Goal: Transaction & Acquisition: Obtain resource

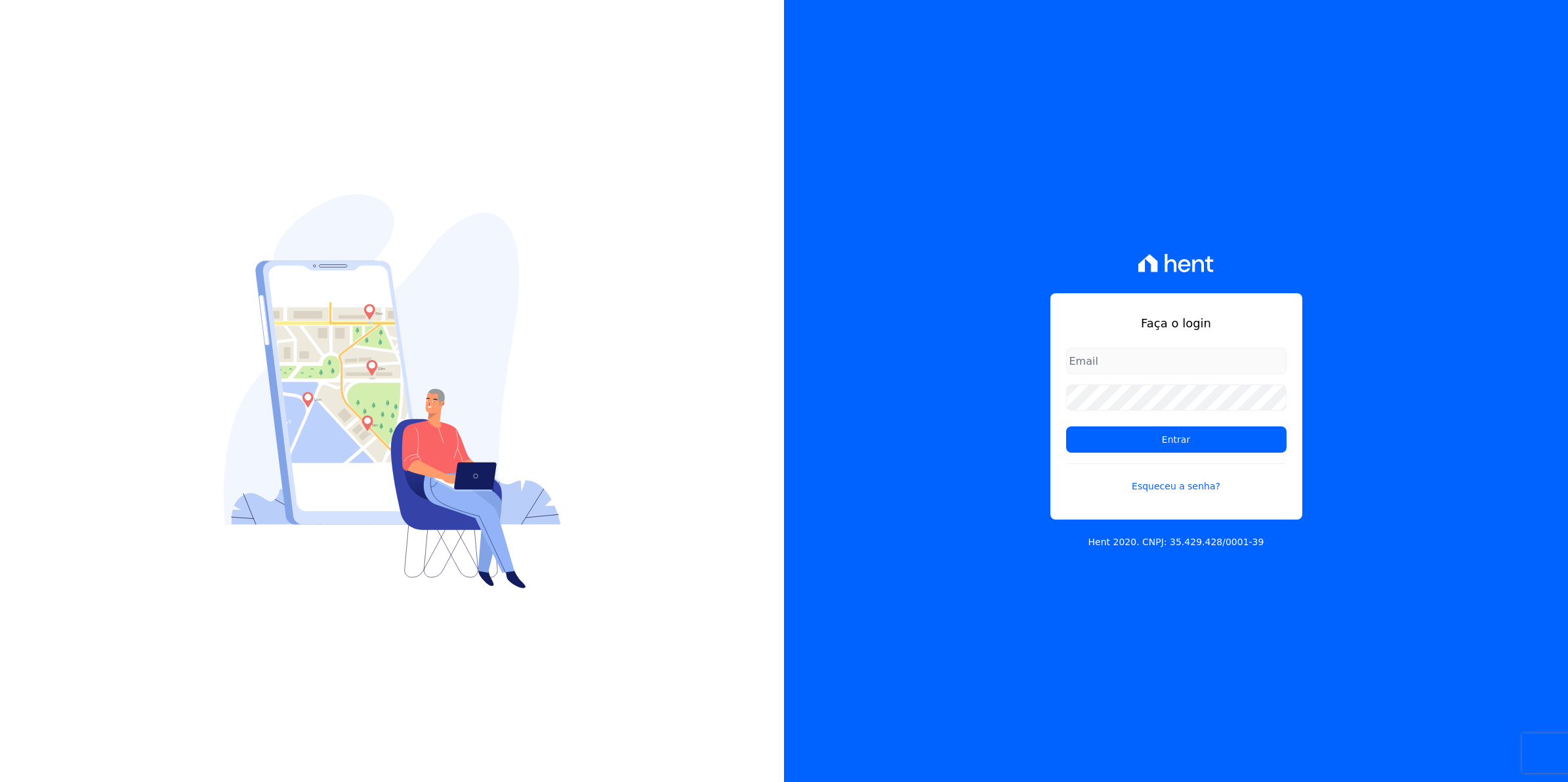
click at [1120, 359] on input "email" at bounding box center [1176, 361] width 221 height 26
type input "[EMAIL_ADDRESS][DOMAIN_NAME]"
click at [1144, 450] on input "Entrar" at bounding box center [1176, 439] width 221 height 26
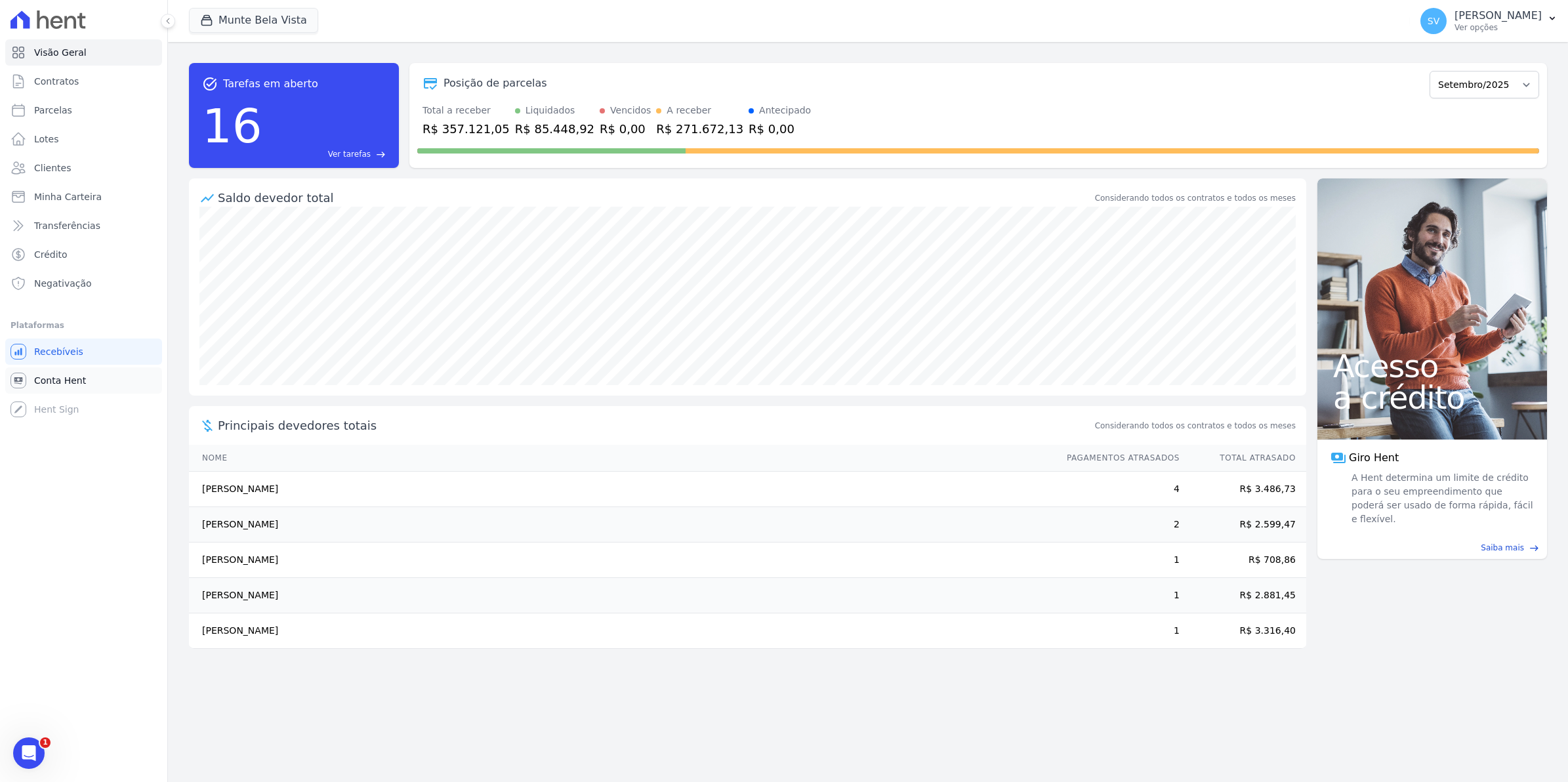
click at [24, 374] on icon at bounding box center [18, 381] width 16 height 16
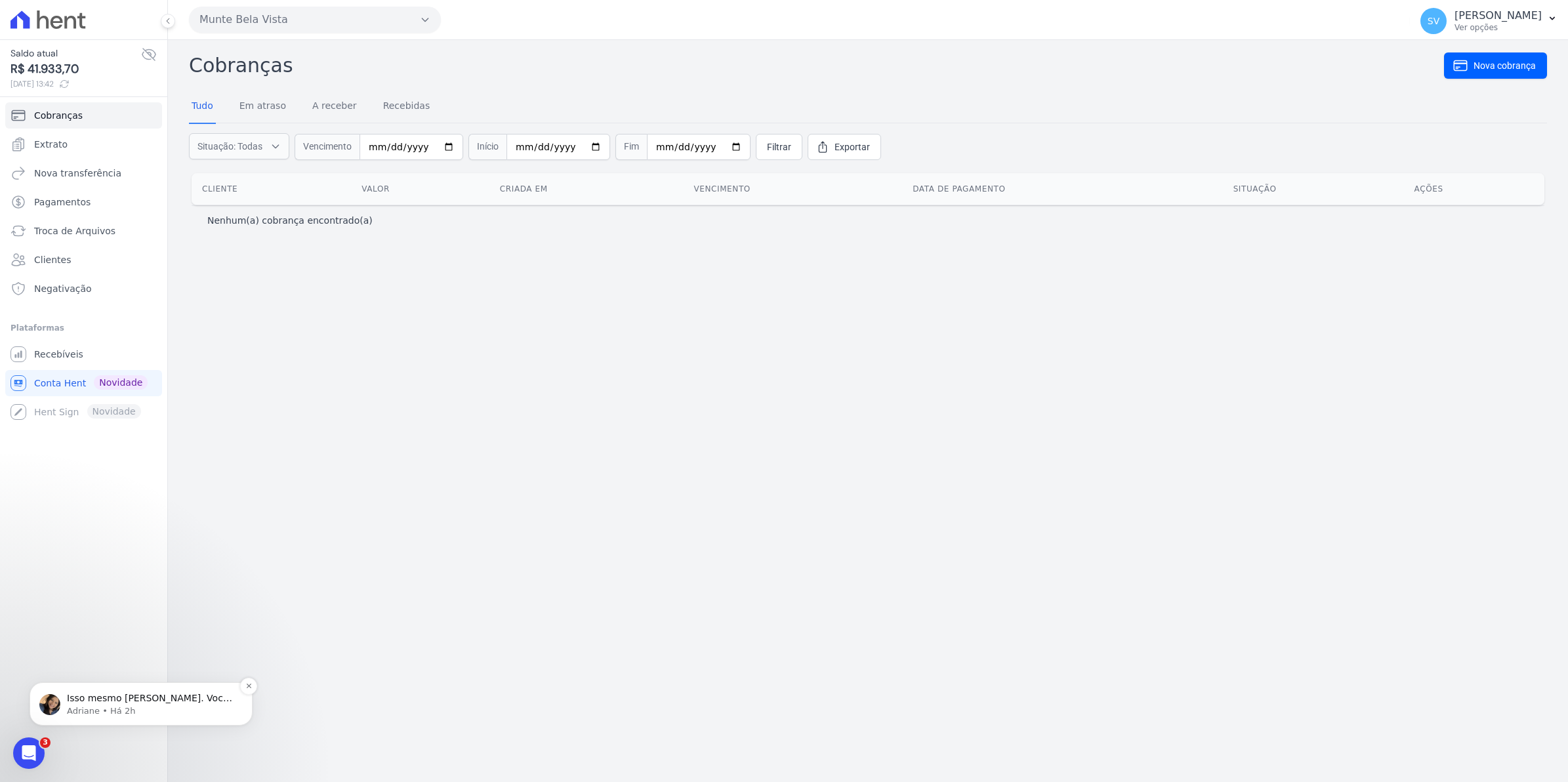
click at [80, 706] on p "Adriane • Há 2h" at bounding box center [151, 711] width 170 height 12
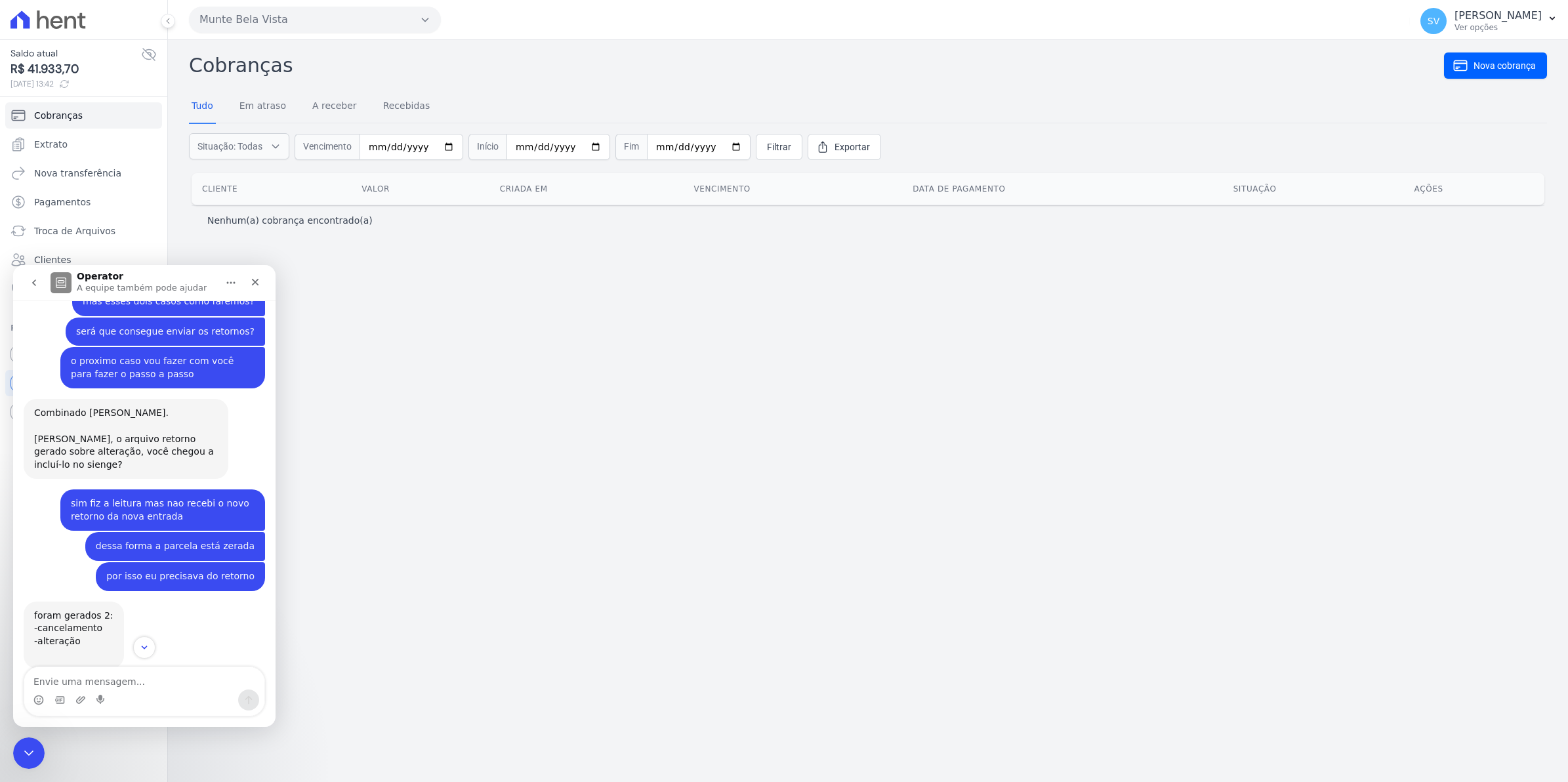
scroll to position [10476, 0]
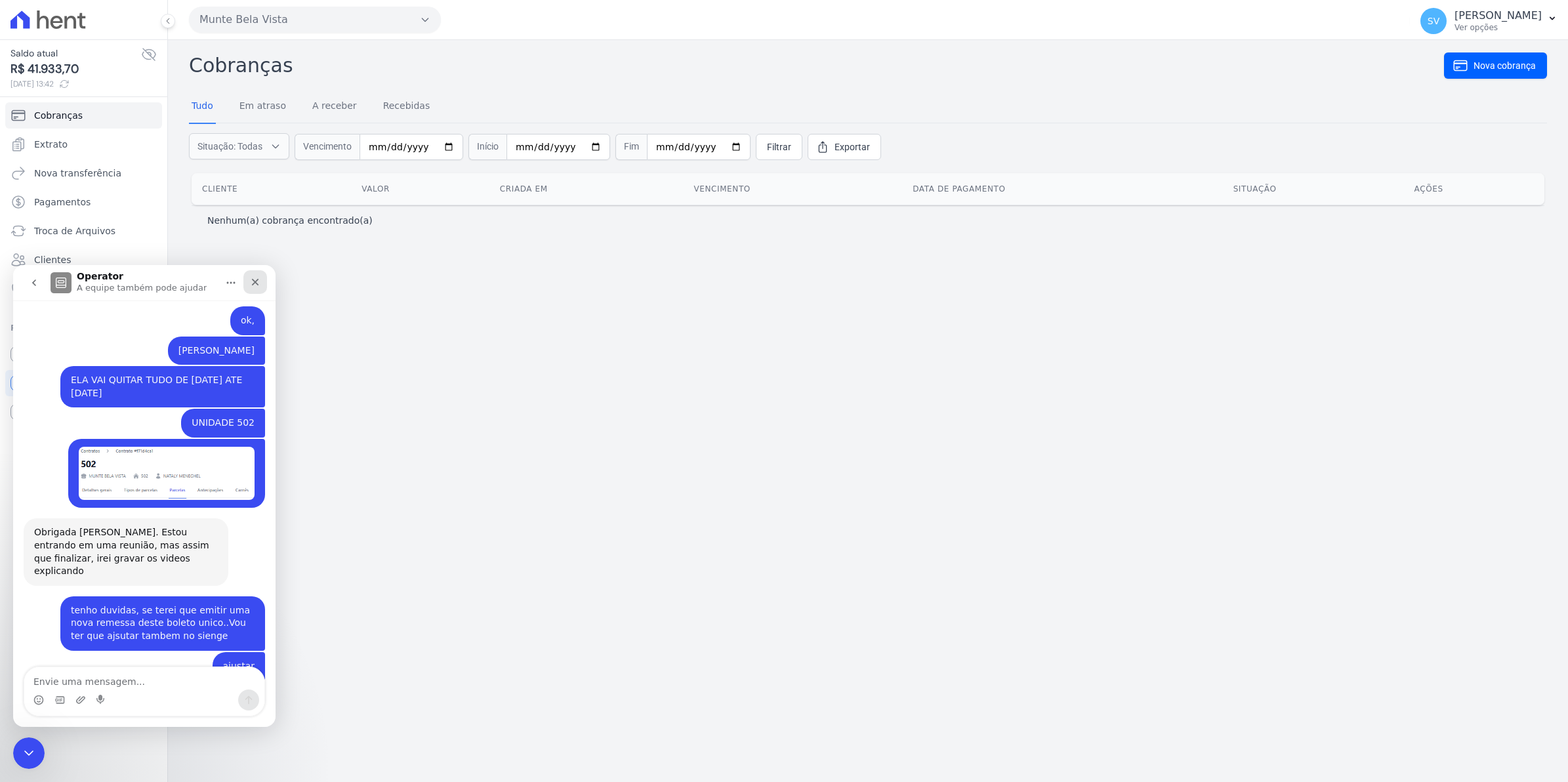
click at [253, 286] on icon "Fechar" at bounding box center [255, 282] width 10 height 10
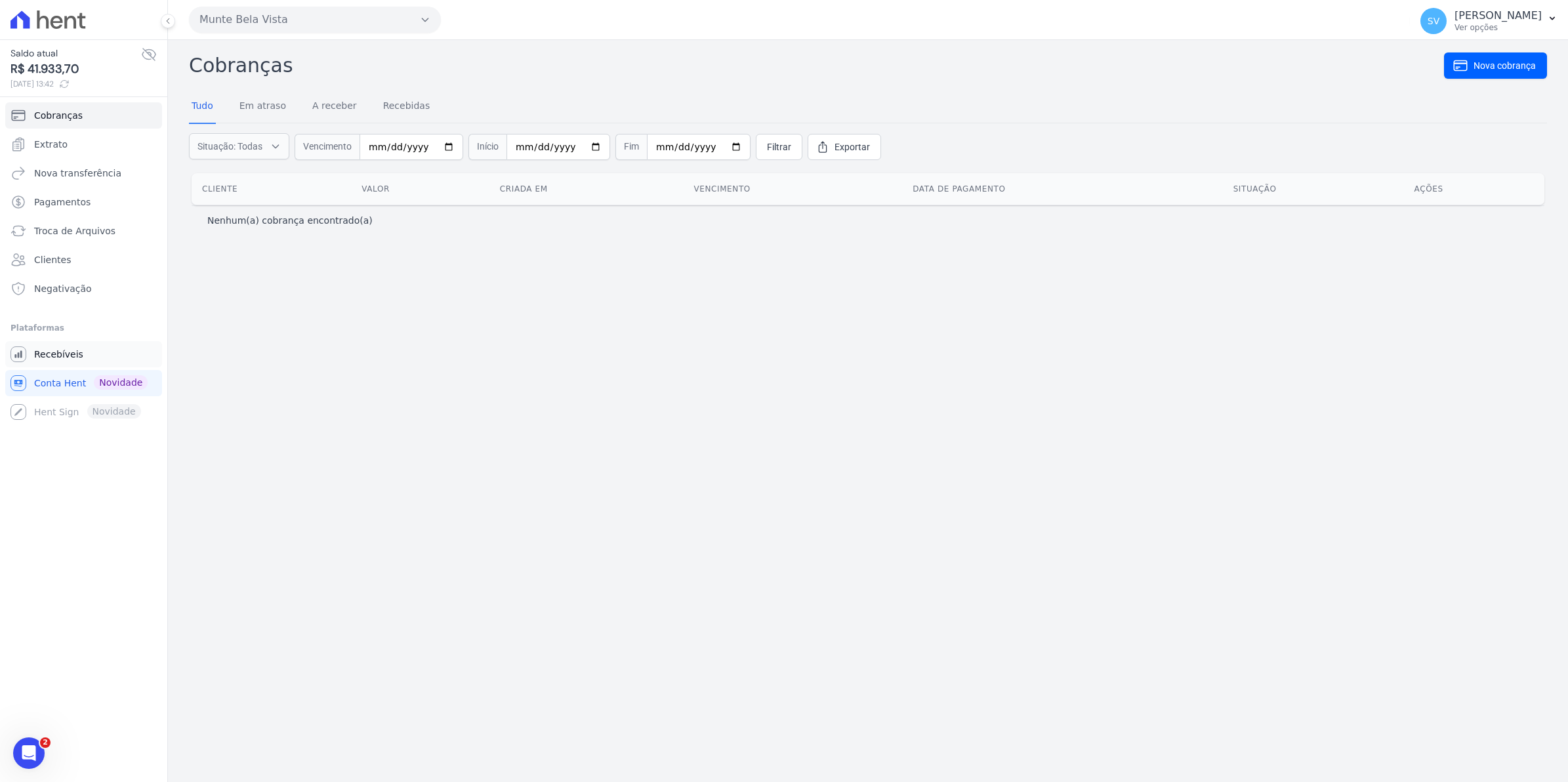
click at [84, 348] on link "Recebíveis" at bounding box center [84, 354] width 157 height 26
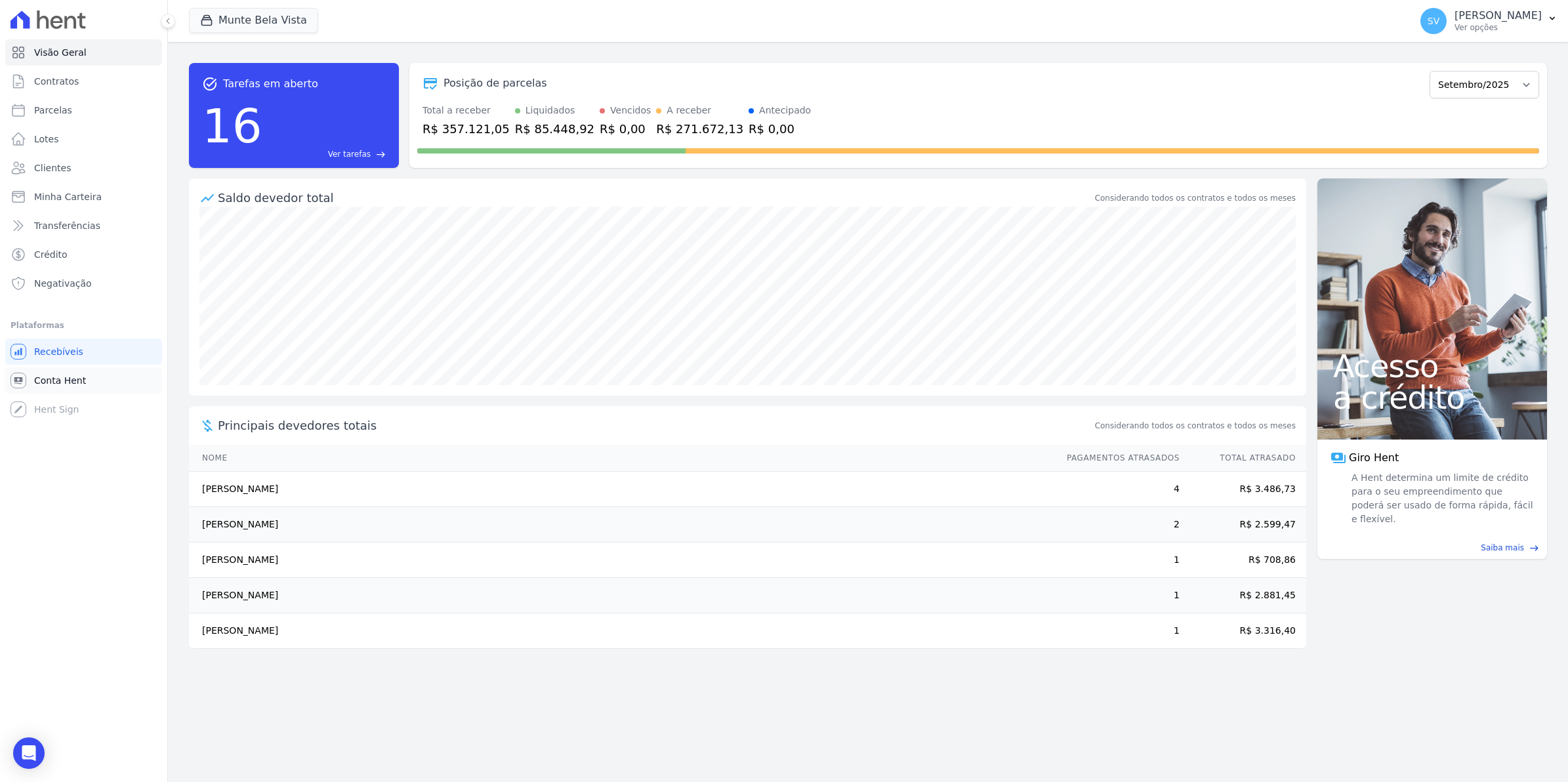
click at [63, 379] on span "Conta Hent" at bounding box center [60, 381] width 52 height 13
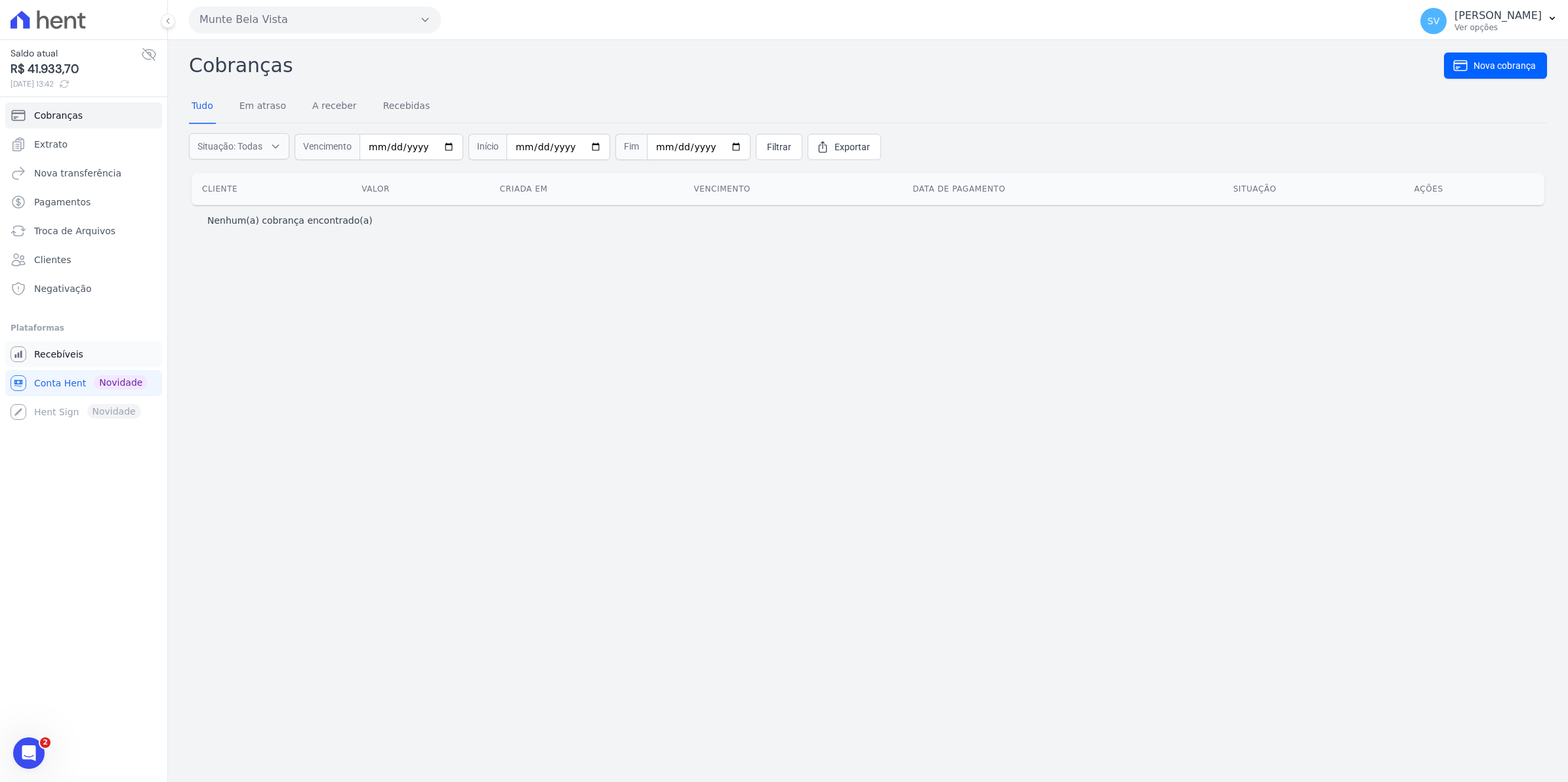
click at [57, 356] on span "Recebíveis" at bounding box center [59, 354] width 49 height 13
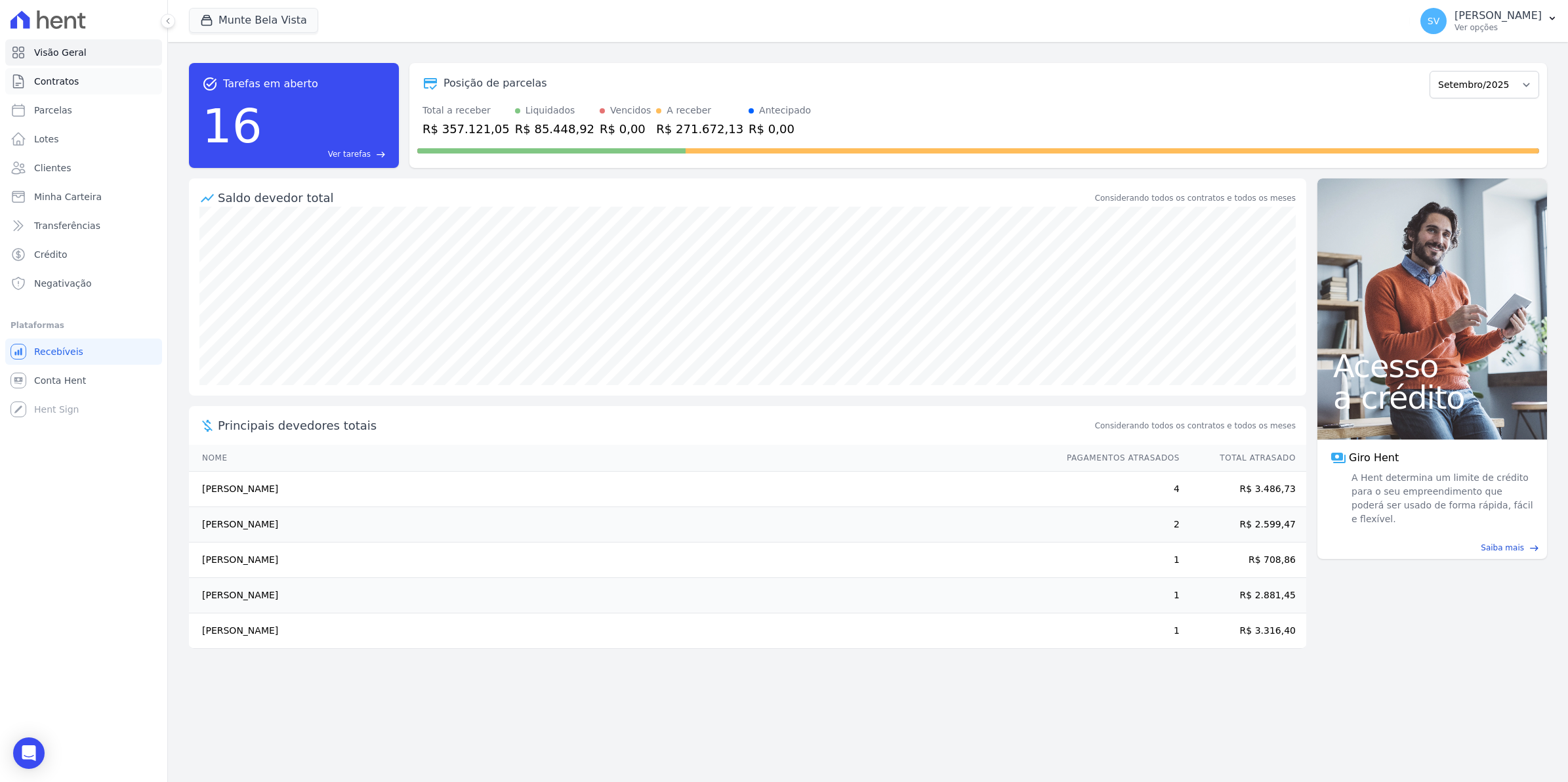
click at [49, 87] on span "Contratos" at bounding box center [57, 81] width 45 height 13
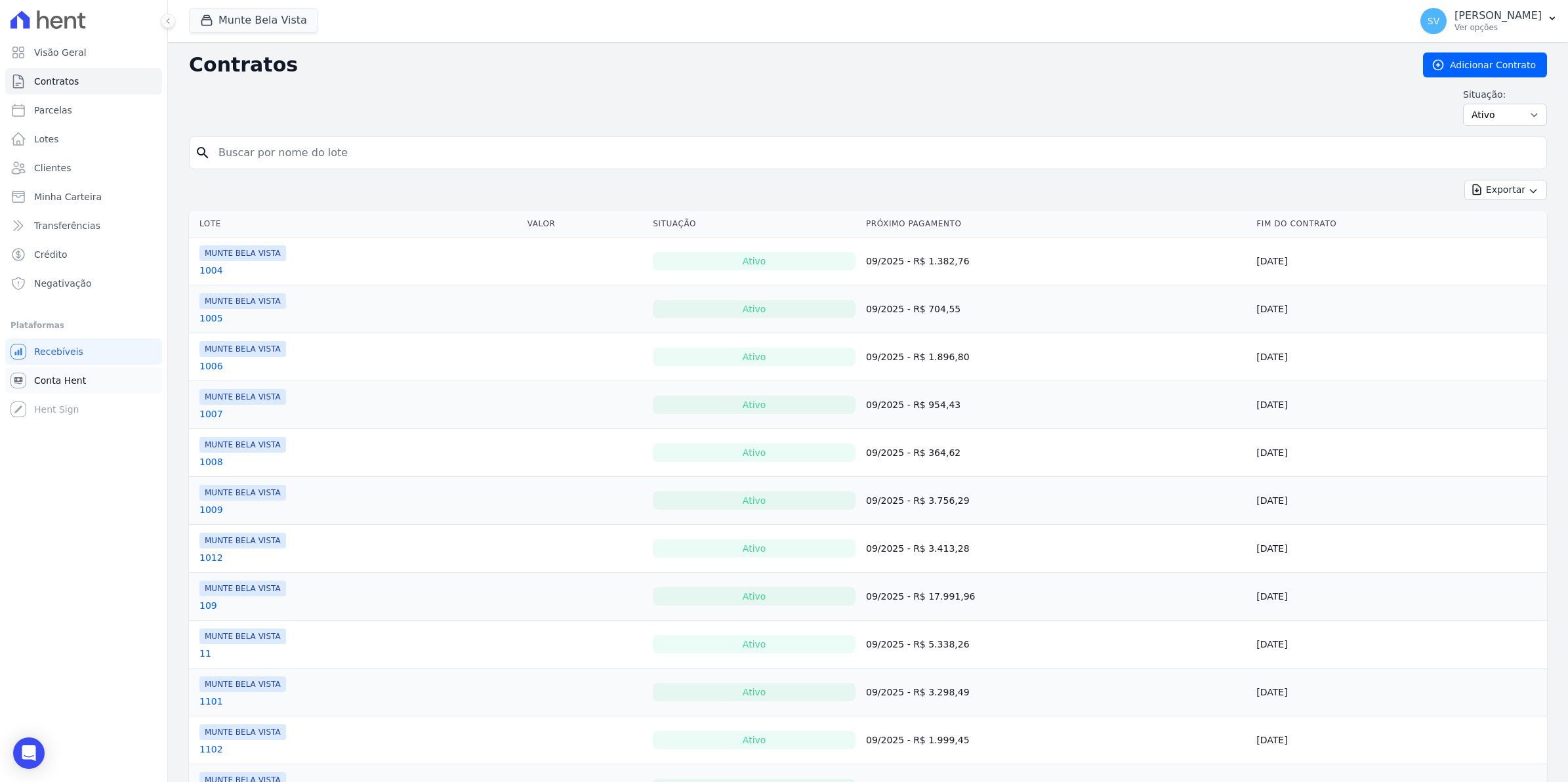
click at [34, 377] on span "Conta Hent" at bounding box center [60, 381] width 52 height 13
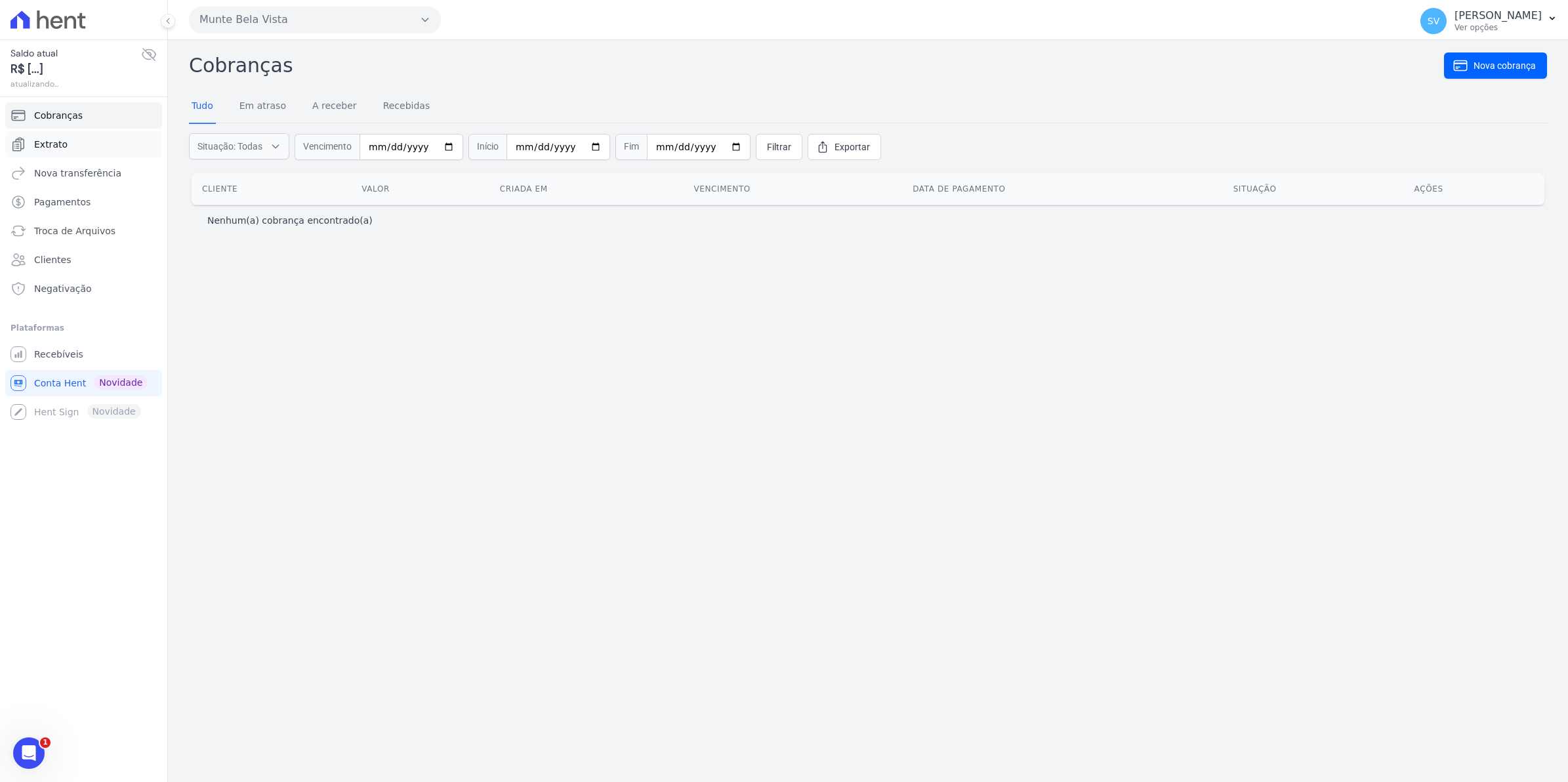
click at [50, 143] on span "Extrato" at bounding box center [51, 144] width 33 height 13
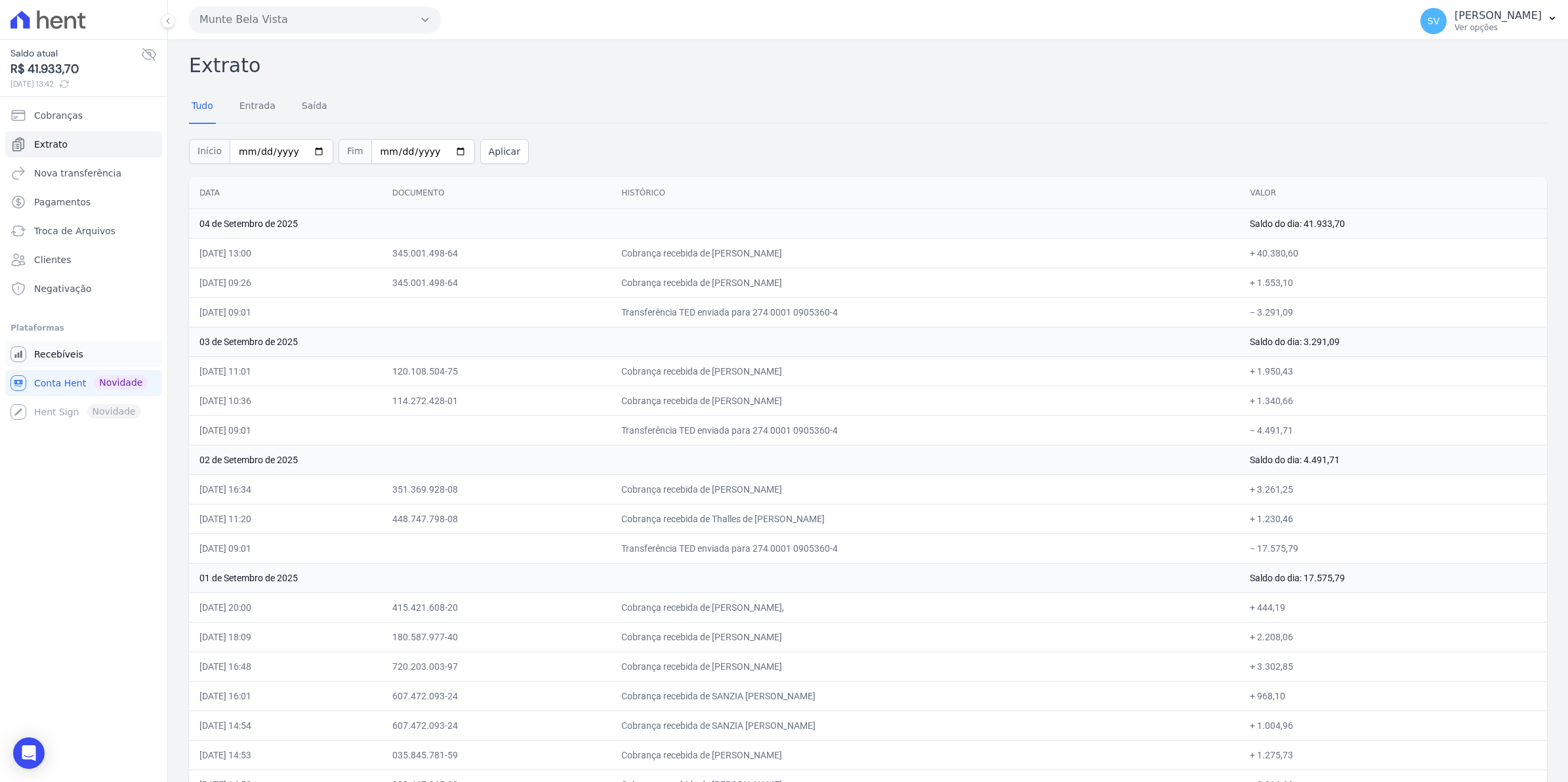
click at [76, 356] on span "Recebíveis" at bounding box center [59, 354] width 49 height 13
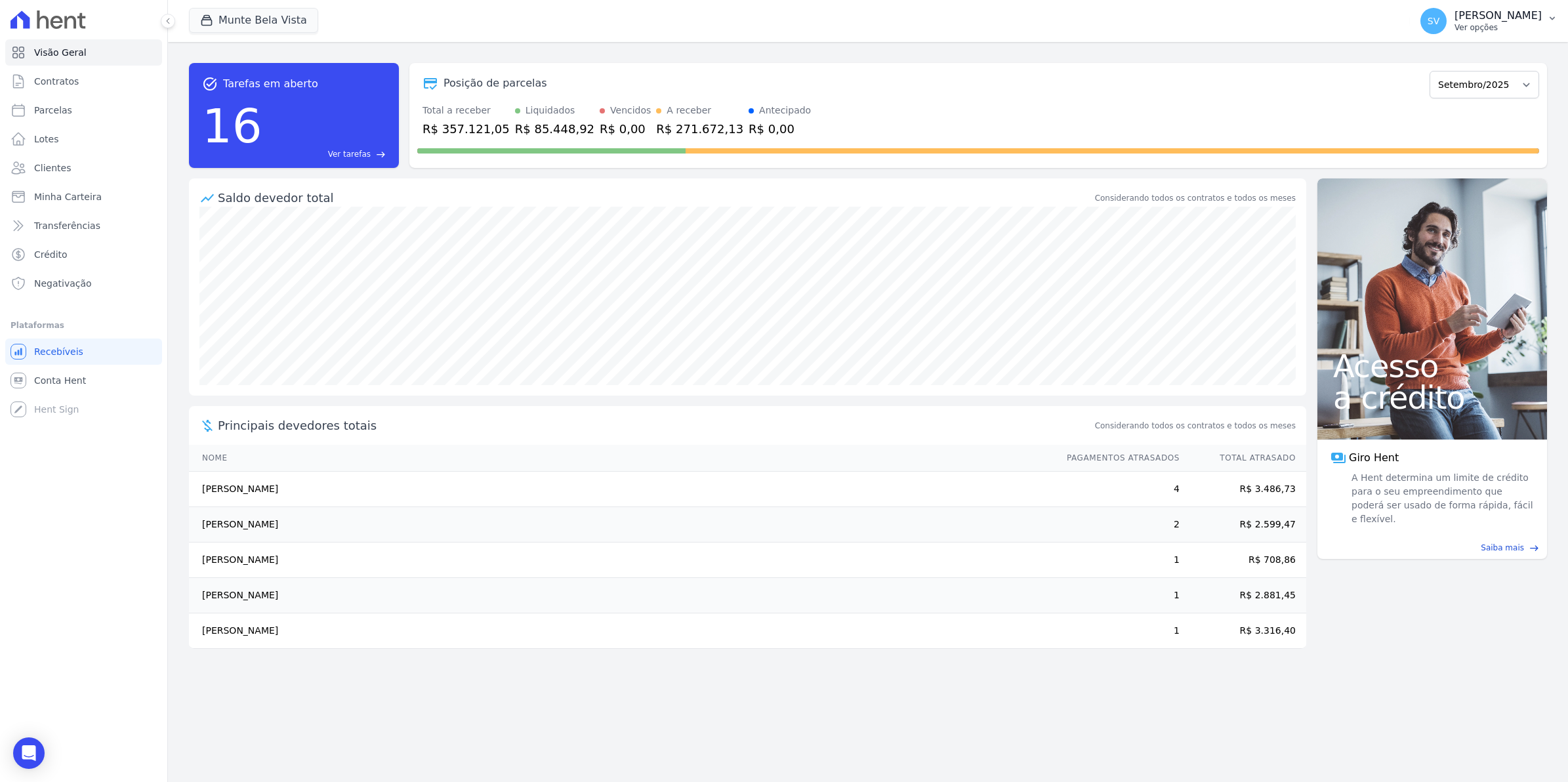
click at [1439, 24] on span "SV" at bounding box center [1433, 22] width 12 height 10
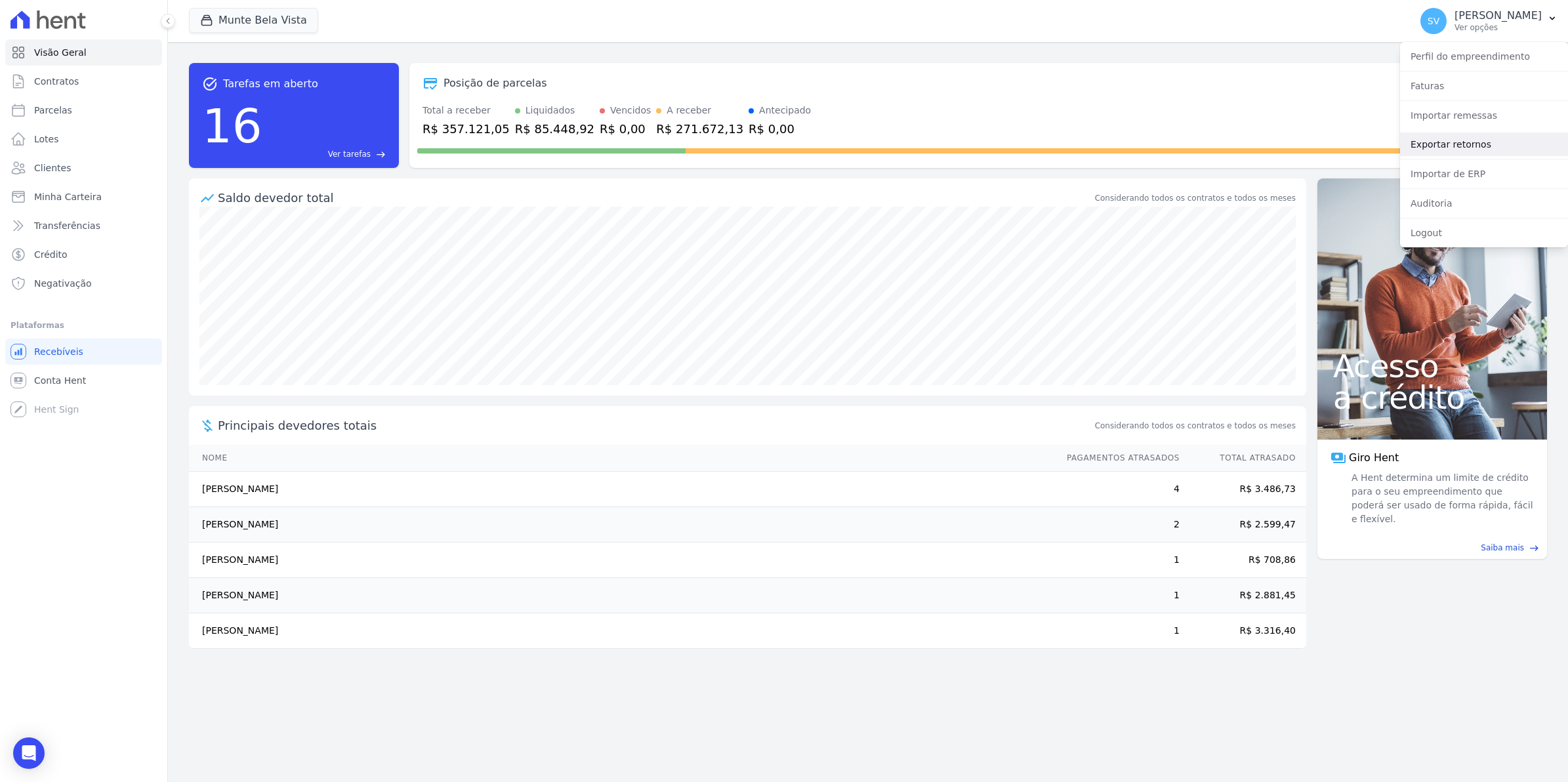
click at [1453, 143] on link "Exportar retornos" at bounding box center [1484, 144] width 168 height 24
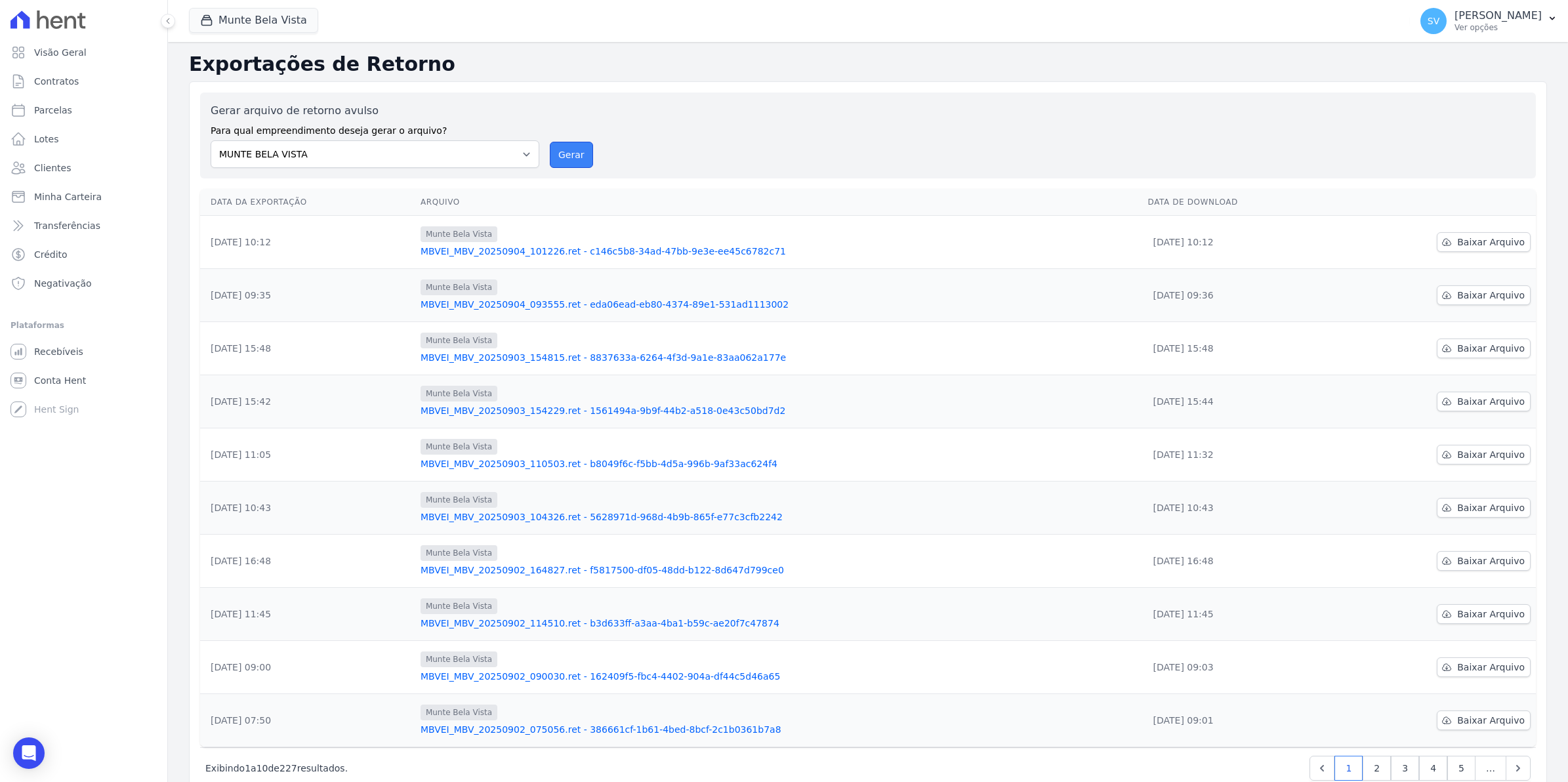
click at [568, 159] on button "Gerar" at bounding box center [571, 154] width 43 height 26
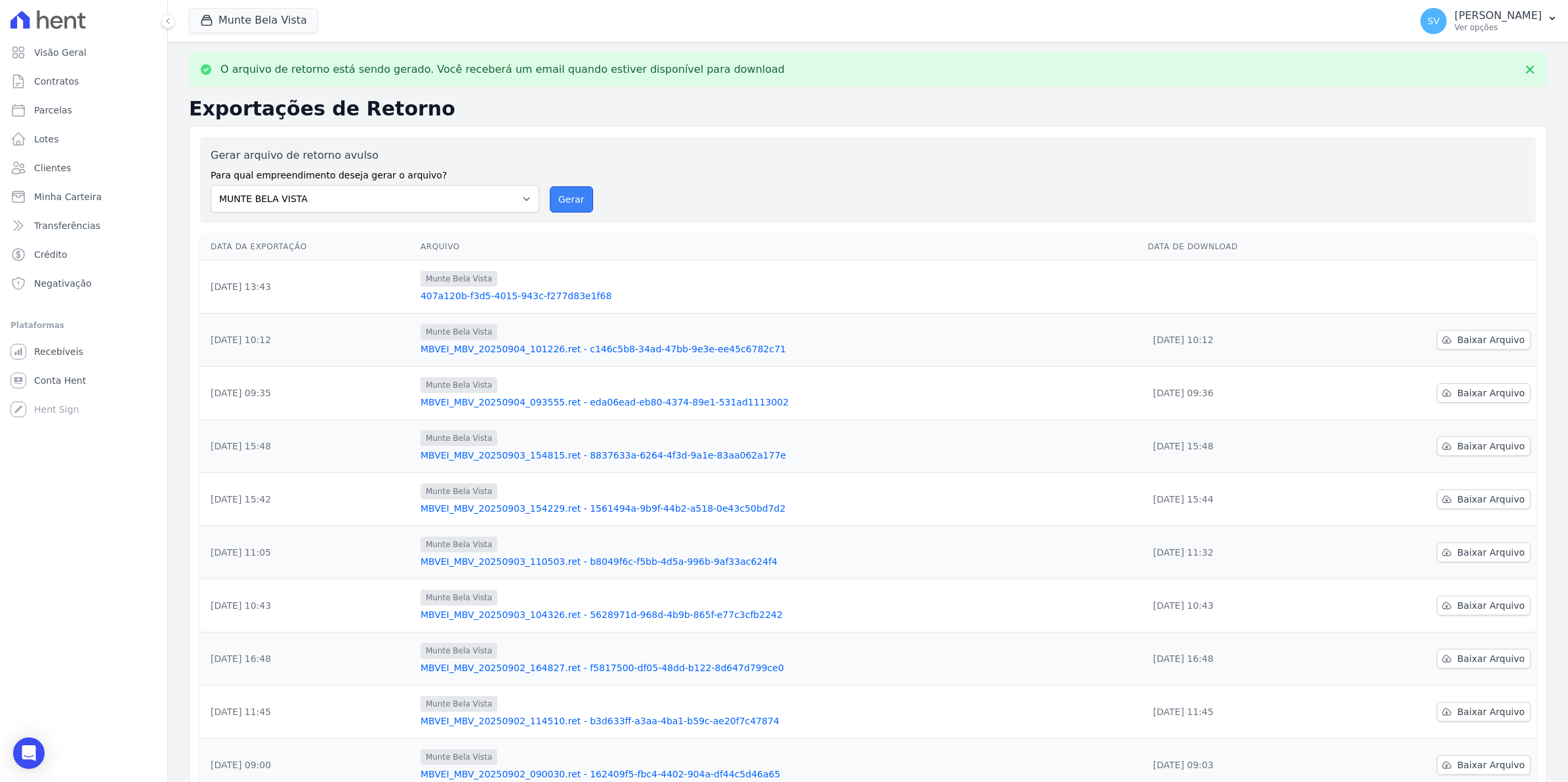
click at [561, 199] on button "Gerar" at bounding box center [571, 199] width 43 height 26
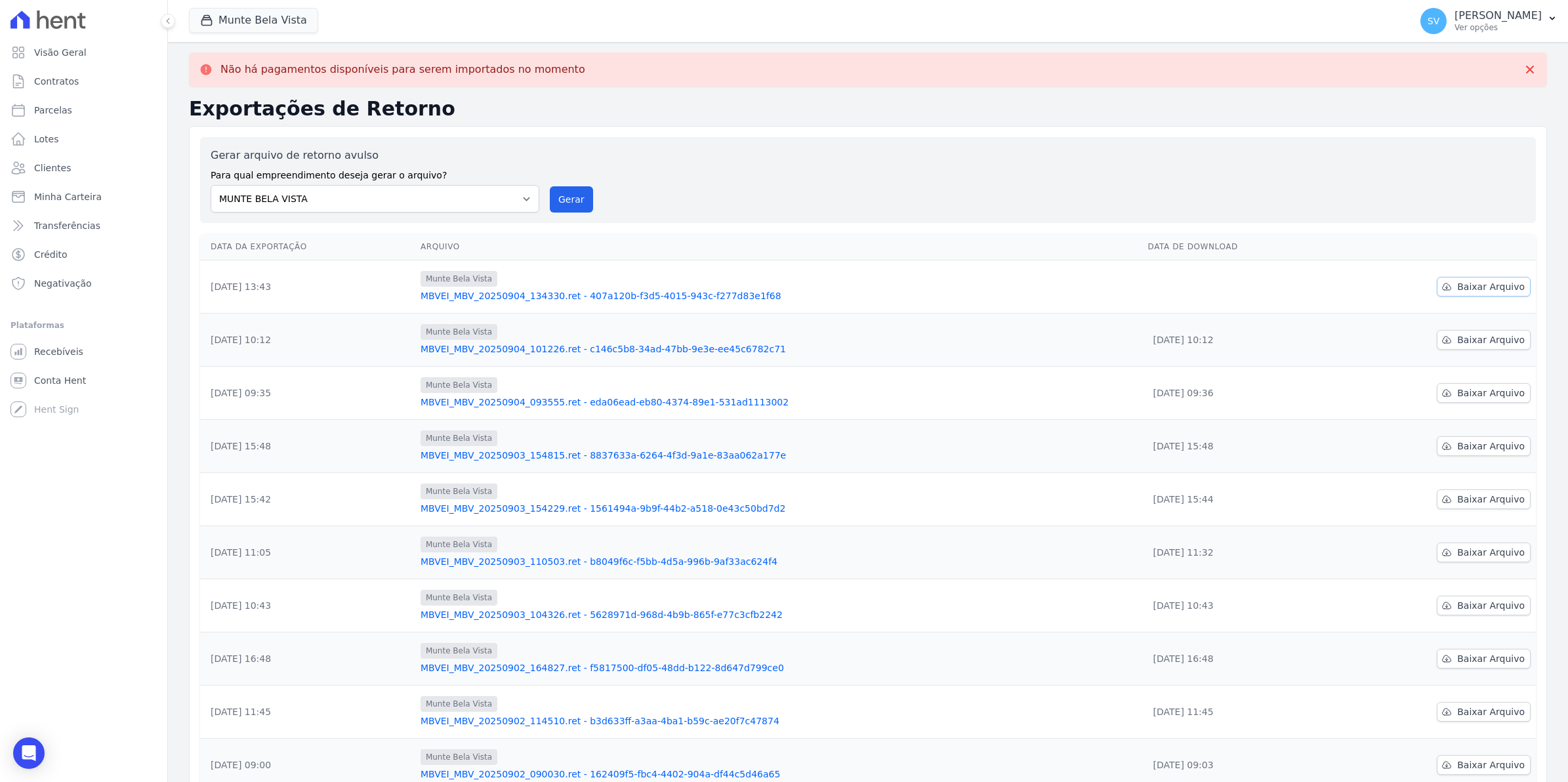
click at [1476, 292] on span "Baixar Arquivo" at bounding box center [1491, 287] width 68 height 13
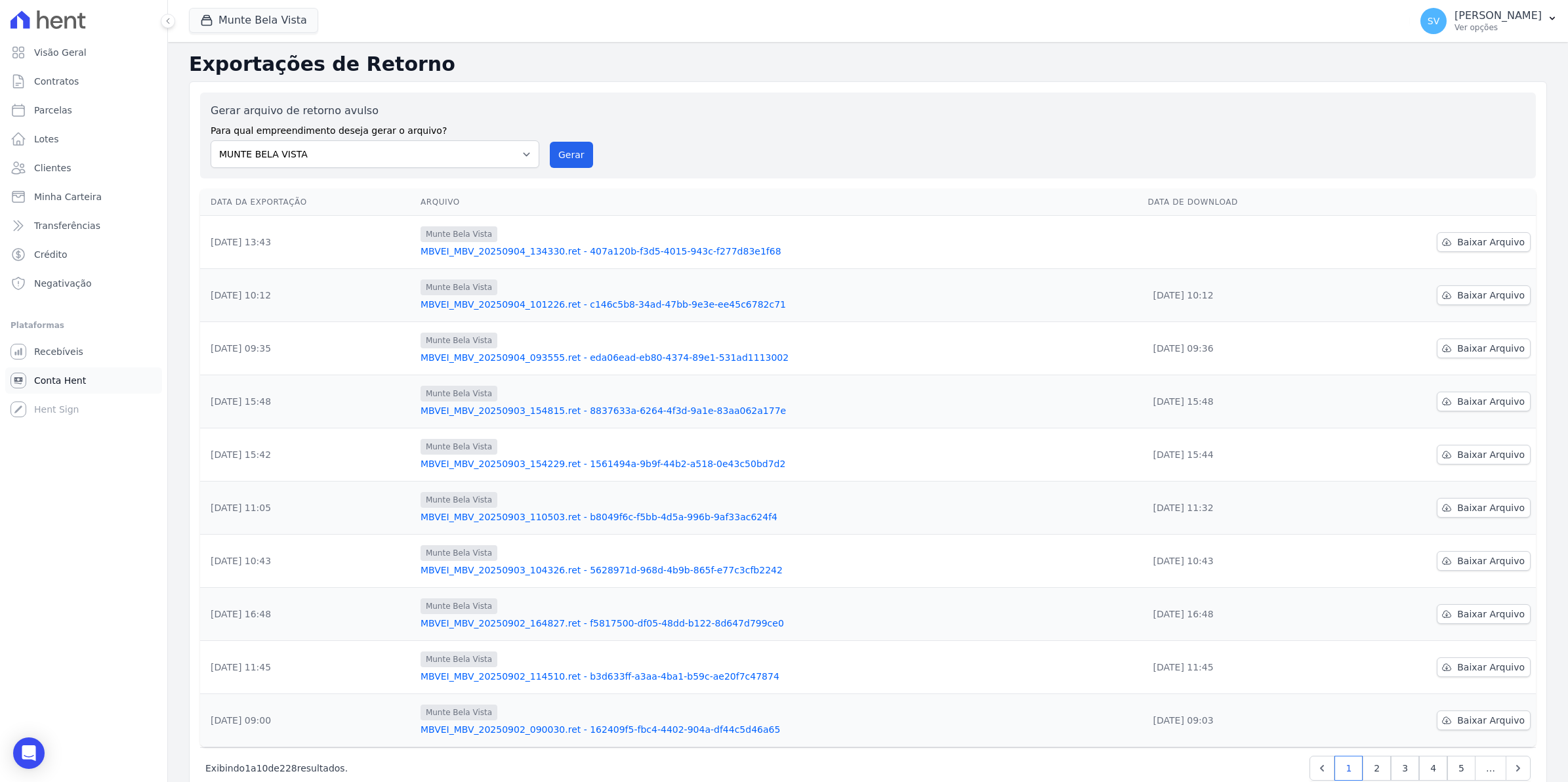
click at [57, 381] on span "Conta Hent" at bounding box center [60, 381] width 52 height 13
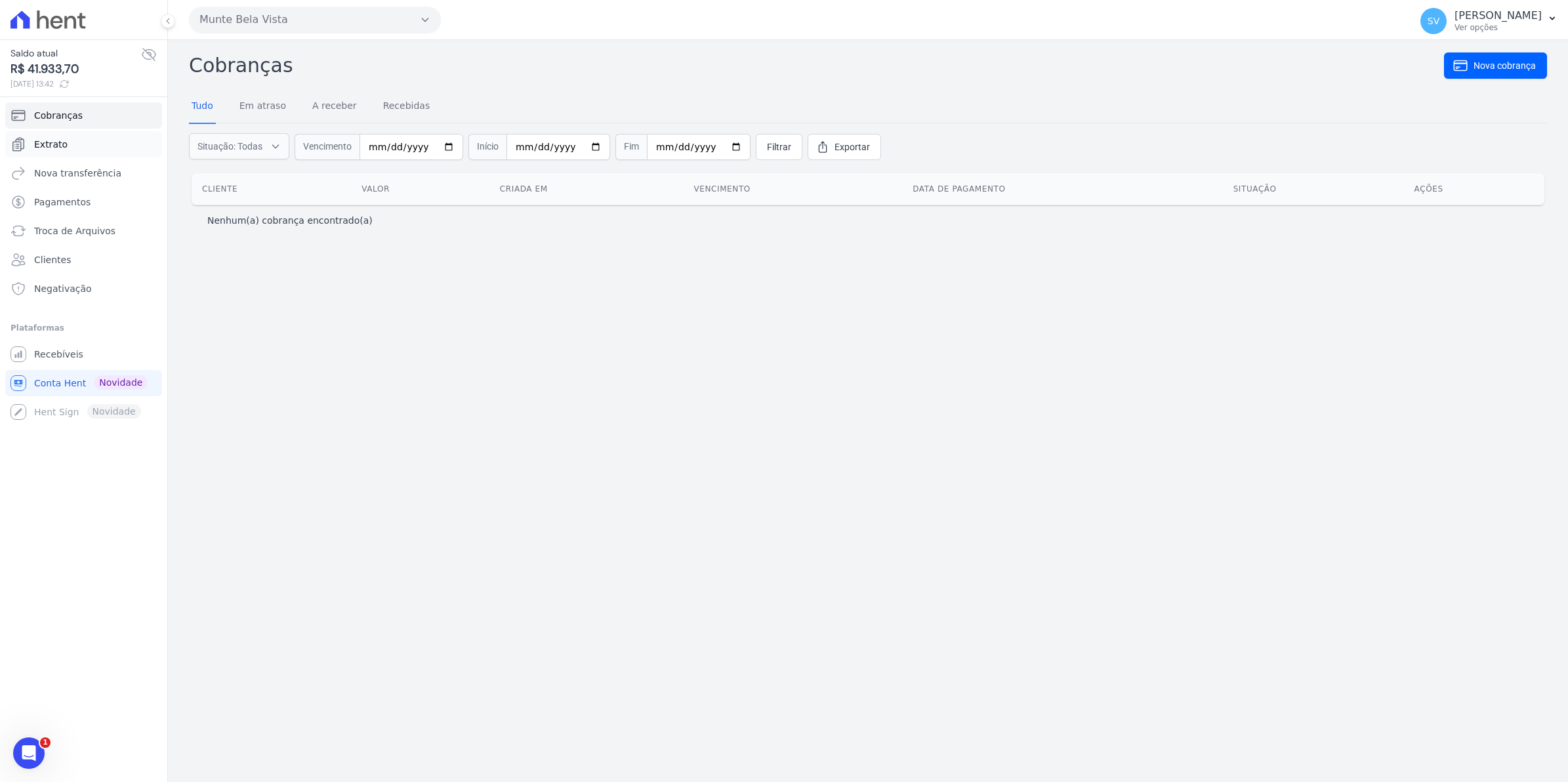
click at [53, 147] on span "Extrato" at bounding box center [51, 144] width 33 height 13
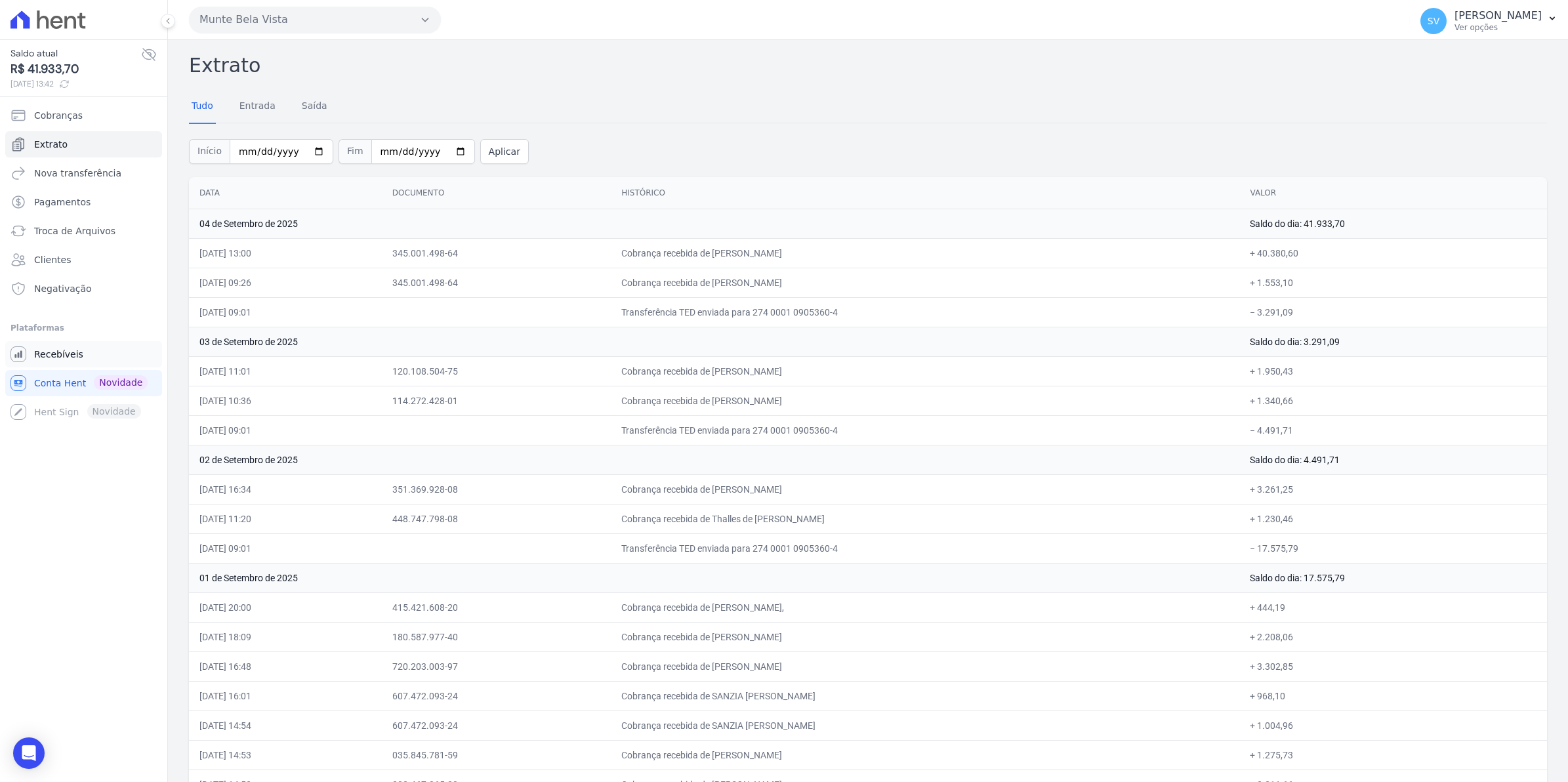
click at [48, 359] on span "Recebíveis" at bounding box center [59, 354] width 49 height 13
